Goal: Transaction & Acquisition: Purchase product/service

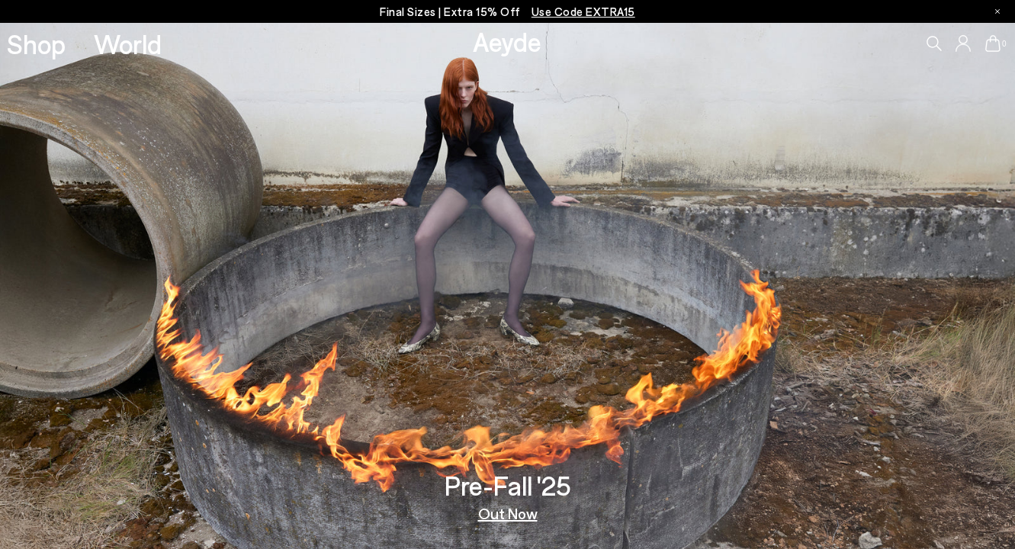
click at [527, 242] on img at bounding box center [507, 286] width 1015 height 526
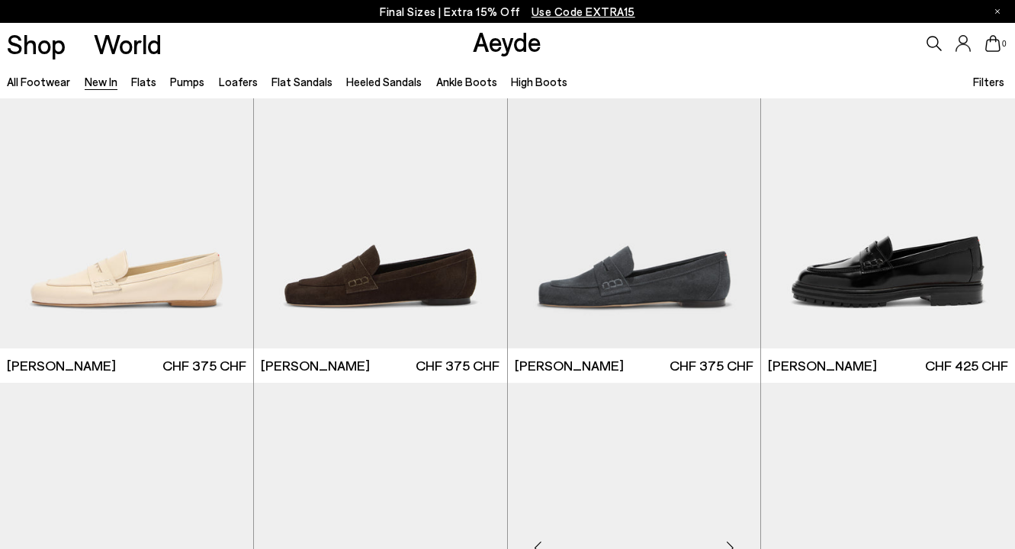
scroll to position [1244, 0]
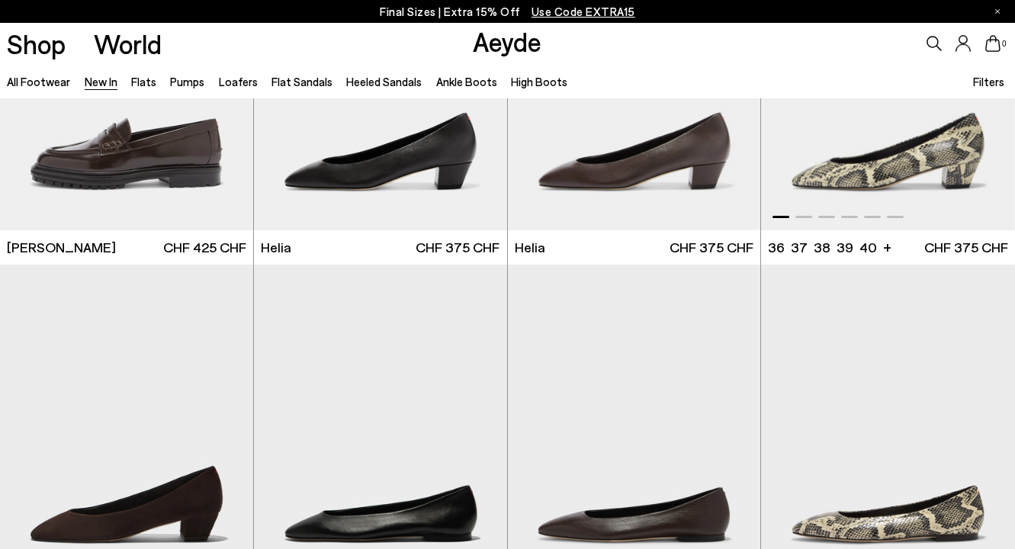
click at [824, 162] on img "1 / 6" at bounding box center [888, 71] width 254 height 318
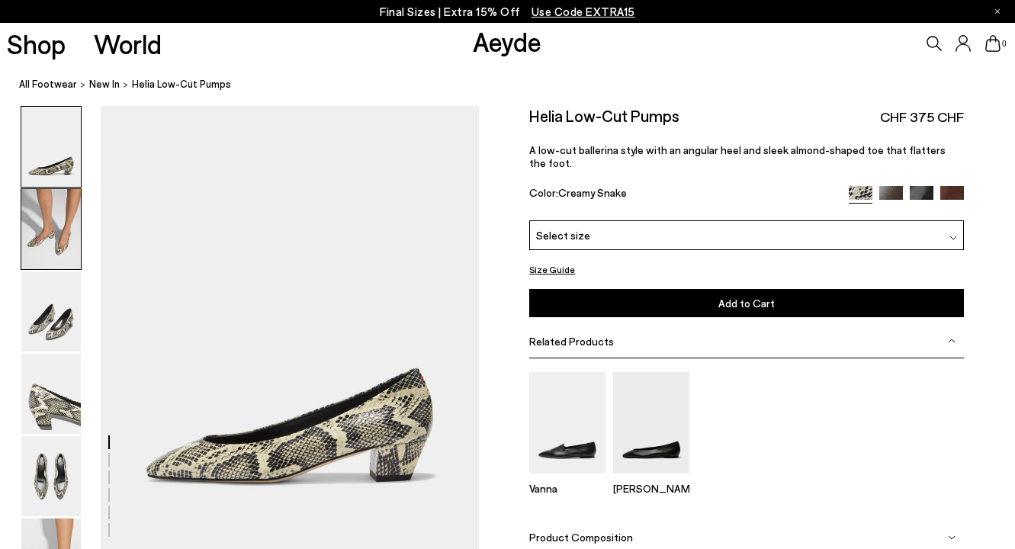
click at [45, 232] on img at bounding box center [50, 229] width 59 height 80
